Goal: Task Accomplishment & Management: Complete application form

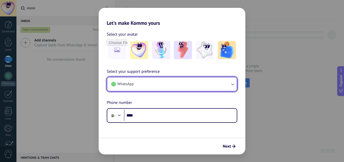
click at [158, 86] on button "WhatsApp" at bounding box center [172, 84] width 130 height 14
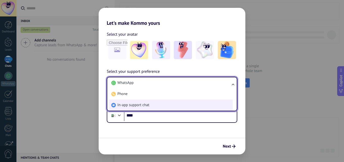
click at [124, 104] on span "In-app support chat" at bounding box center [134, 105] width 32 height 5
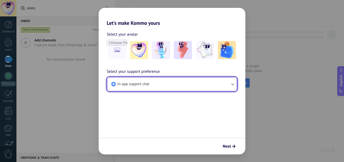
click at [137, 82] on span "In-app support chat" at bounding box center [134, 84] width 32 height 5
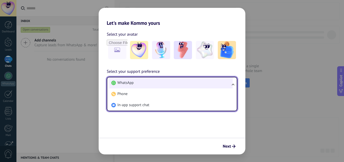
click at [135, 85] on li "WhatsApp" at bounding box center [171, 82] width 124 height 11
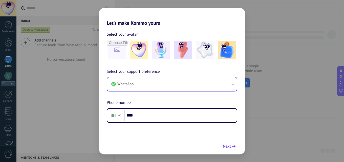
click at [230, 147] on span "Next" at bounding box center [227, 147] width 8 height 4
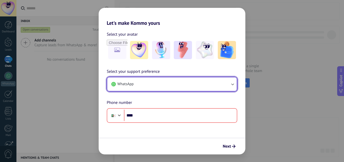
click at [137, 82] on button "WhatsApp" at bounding box center [172, 84] width 130 height 14
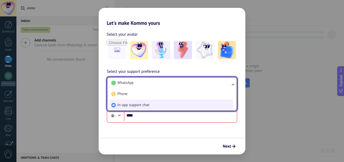
click at [119, 105] on span "In-app support chat" at bounding box center [134, 105] width 32 height 5
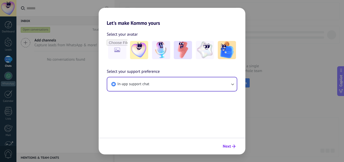
click at [228, 145] on span "Next" at bounding box center [227, 147] width 8 height 4
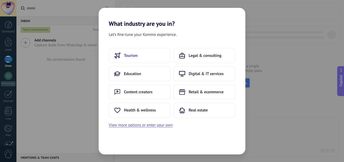
click at [141, 55] on button "Tourism" at bounding box center [140, 55] width 62 height 15
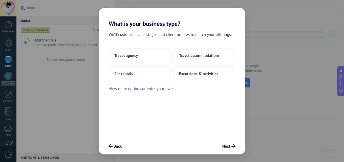
click at [137, 73] on button "Car rentals" at bounding box center [140, 73] width 62 height 15
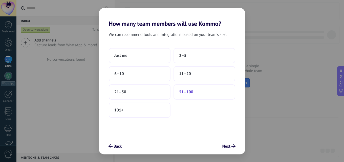
click at [193, 92] on span "51–100" at bounding box center [186, 92] width 14 height 5
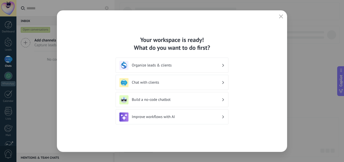
click at [159, 65] on h3 "Organize leads & clients" at bounding box center [177, 65] width 90 height 5
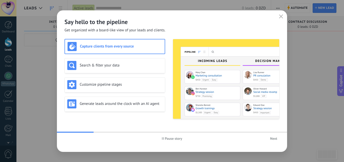
click at [273, 139] on span "Next" at bounding box center [273, 139] width 7 height 4
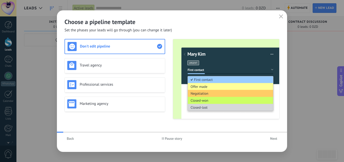
click at [273, 139] on span "Next" at bounding box center [273, 139] width 7 height 4
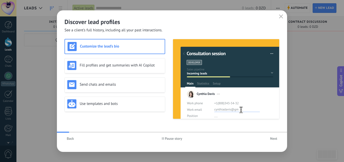
click at [273, 139] on span "Next" at bounding box center [273, 139] width 7 height 4
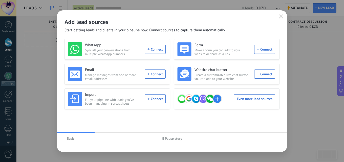
click at [273, 139] on div "Back Pause story" at bounding box center [172, 139] width 230 height 12
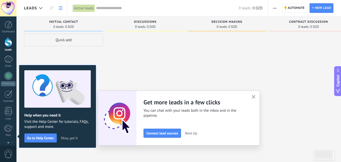
click at [60, 11] on link at bounding box center [60, 8] width 9 height 10
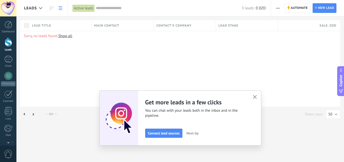
click at [62, 10] on link at bounding box center [60, 8] width 9 height 10
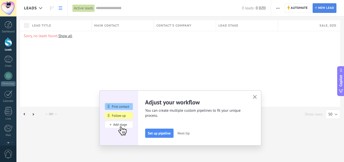
click at [324, 9] on span "New lead" at bounding box center [327, 8] width 16 height 9
